Goal: Transaction & Acquisition: Obtain resource

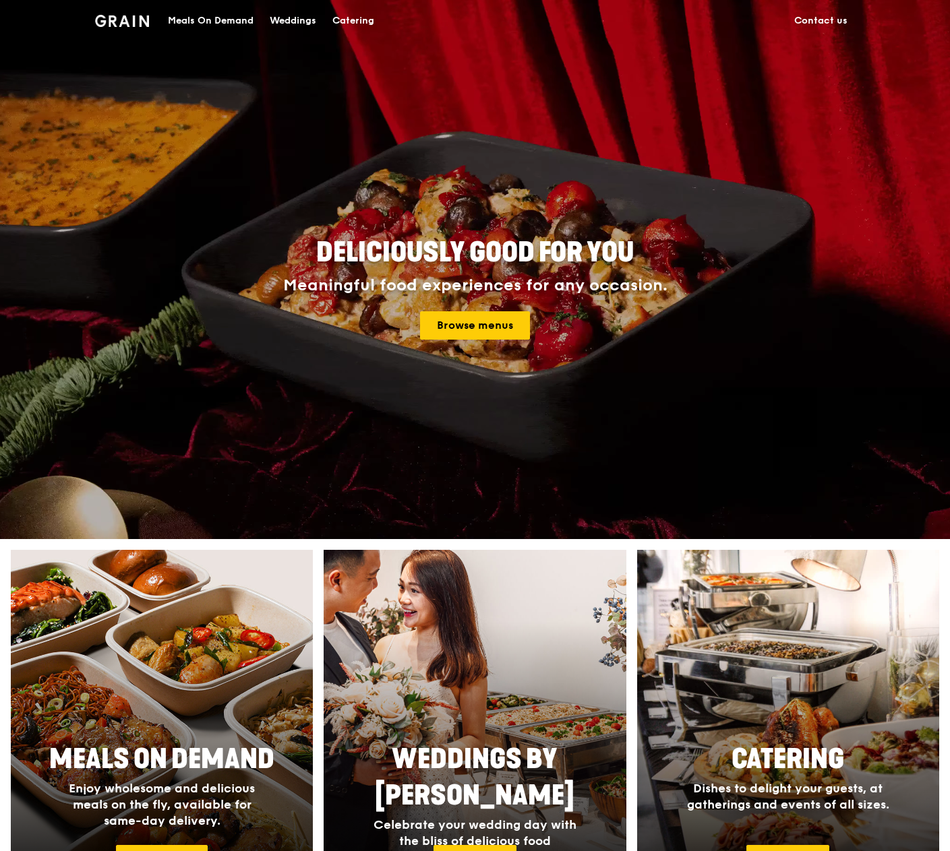
click at [362, 25] on div "Catering" at bounding box center [353, 21] width 42 height 40
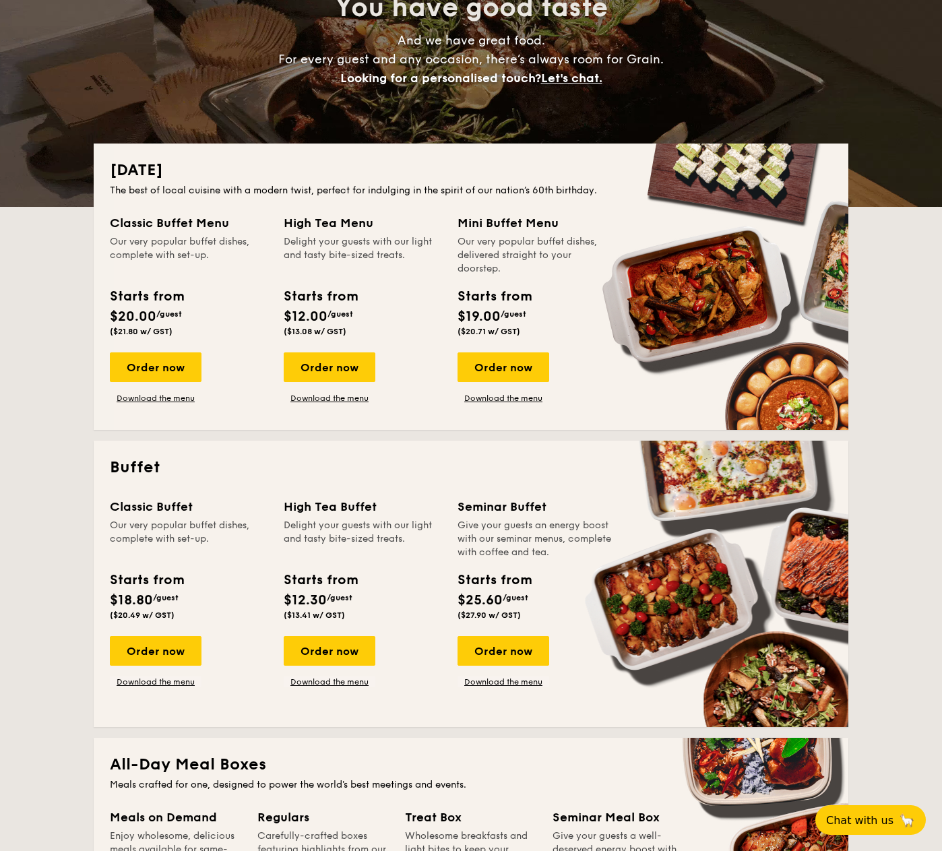
scroll to position [166, 0]
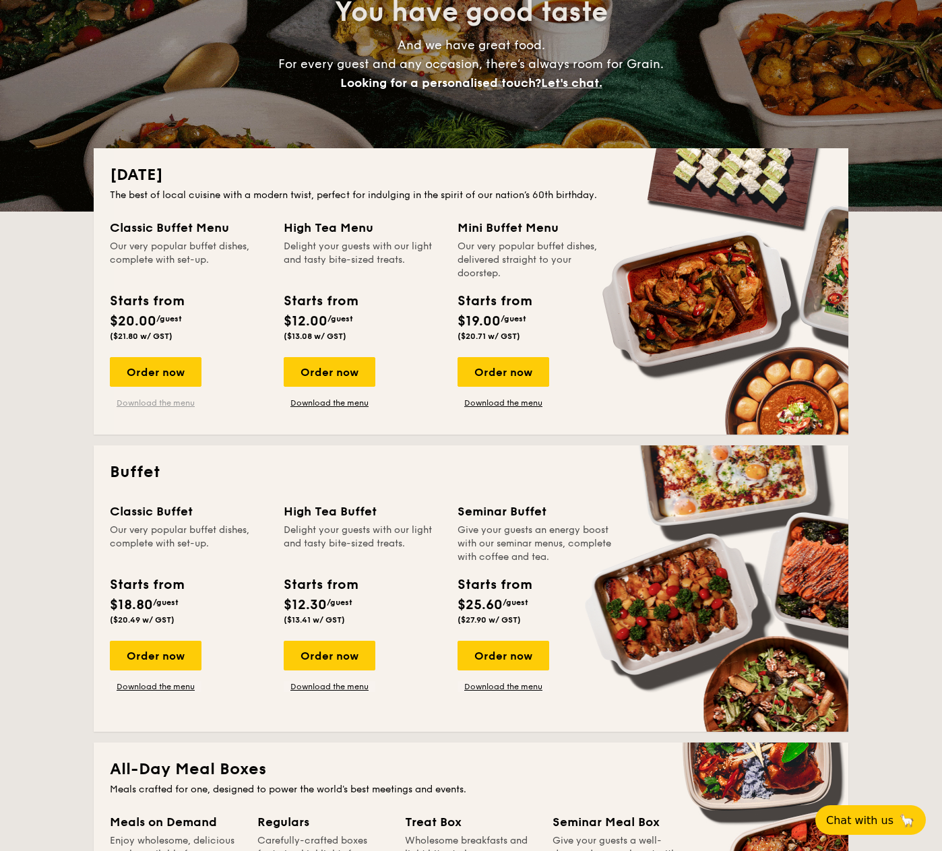
click at [162, 402] on link "Download the menu" at bounding box center [156, 403] width 92 height 11
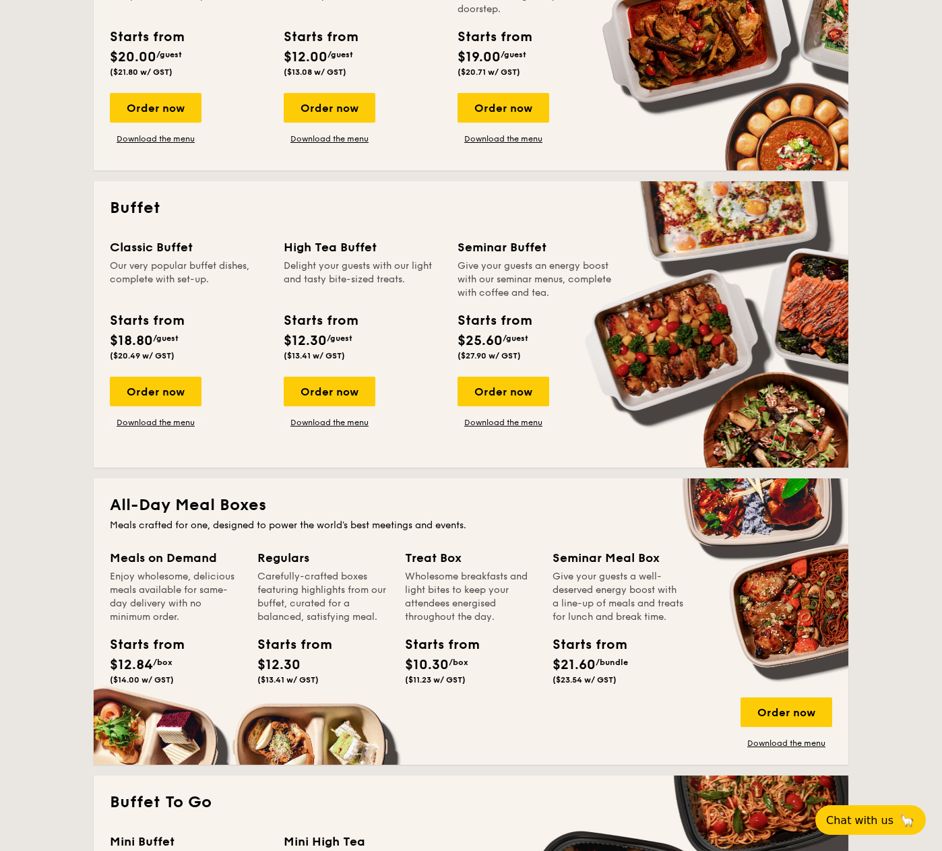
scroll to position [233, 0]
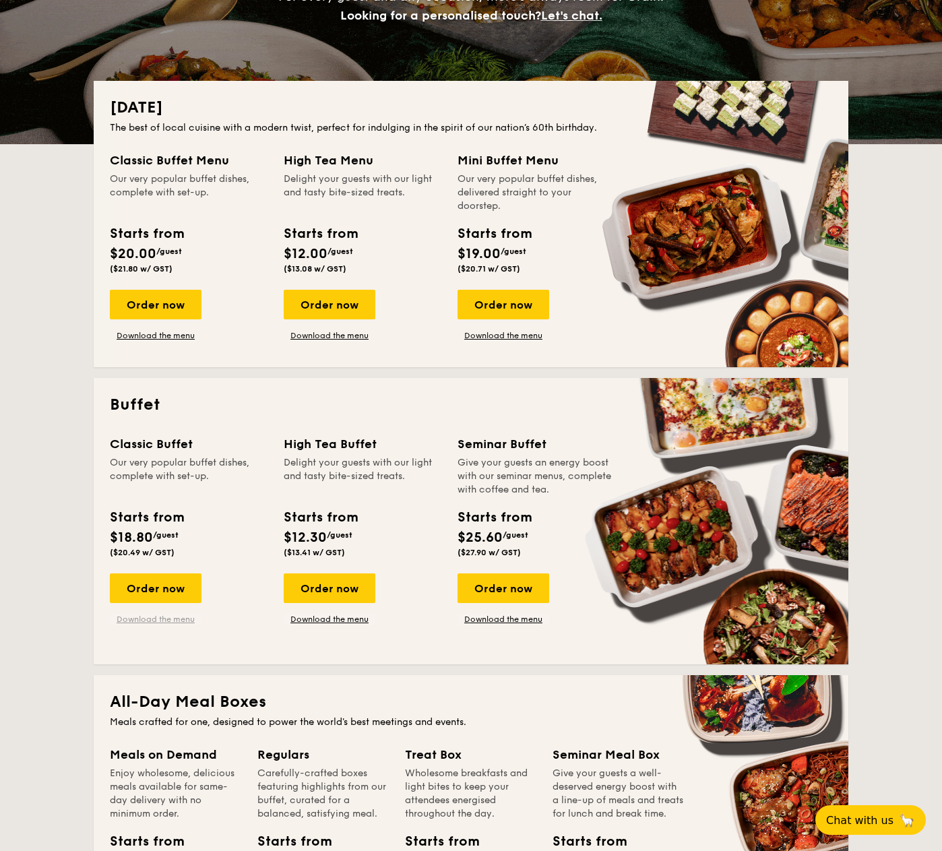
click at [173, 621] on link "Download the menu" at bounding box center [156, 619] width 92 height 11
